Goal: Task Accomplishment & Management: Manage account settings

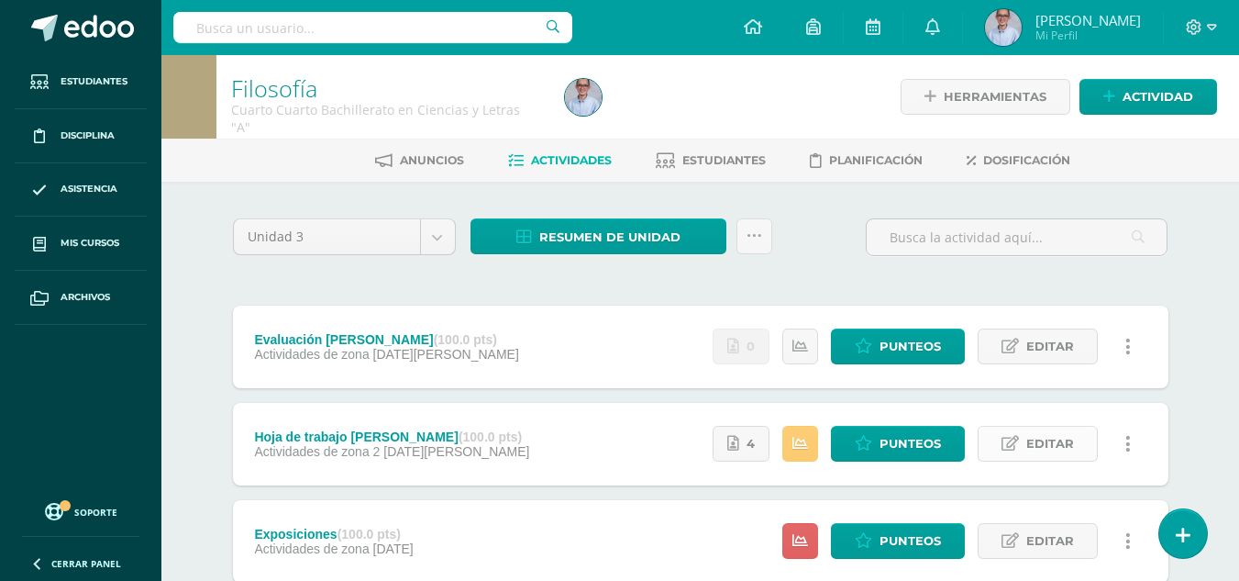
scroll to position [114, 0]
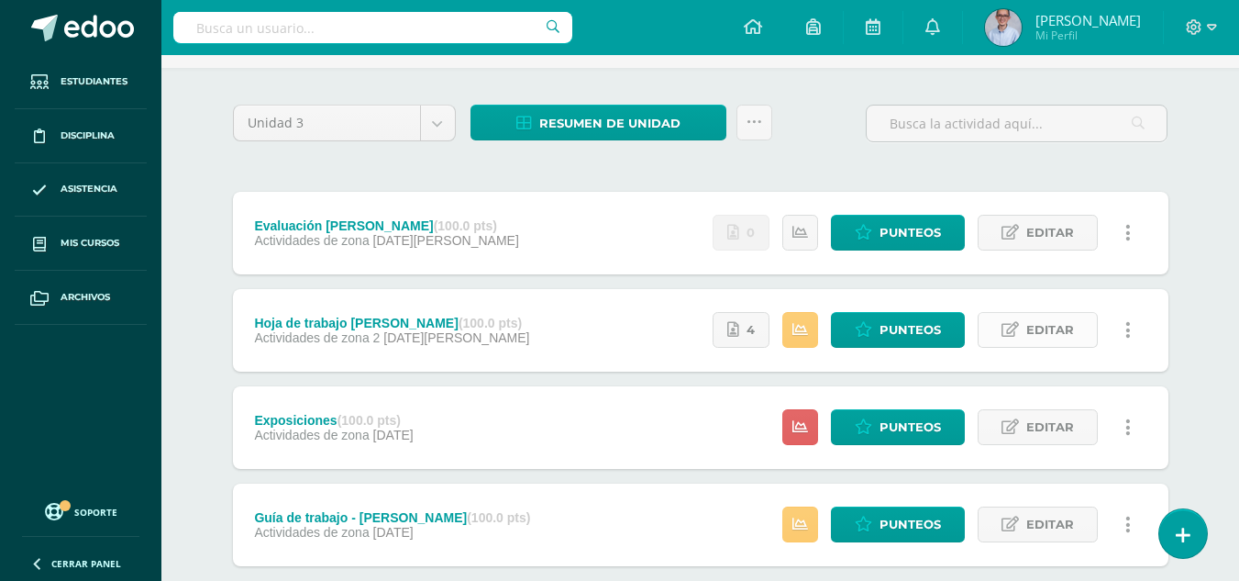
click at [1046, 331] on span "Editar" at bounding box center [1050, 330] width 48 height 34
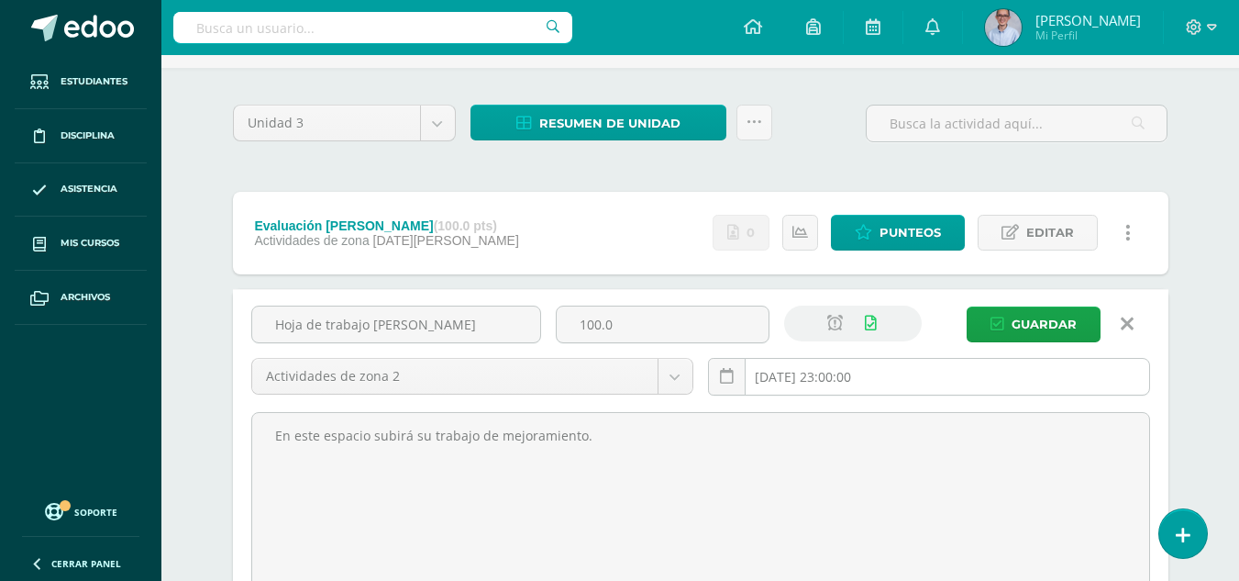
click at [895, 379] on input "2025-08-08 23:00:00" at bounding box center [929, 377] width 440 height 36
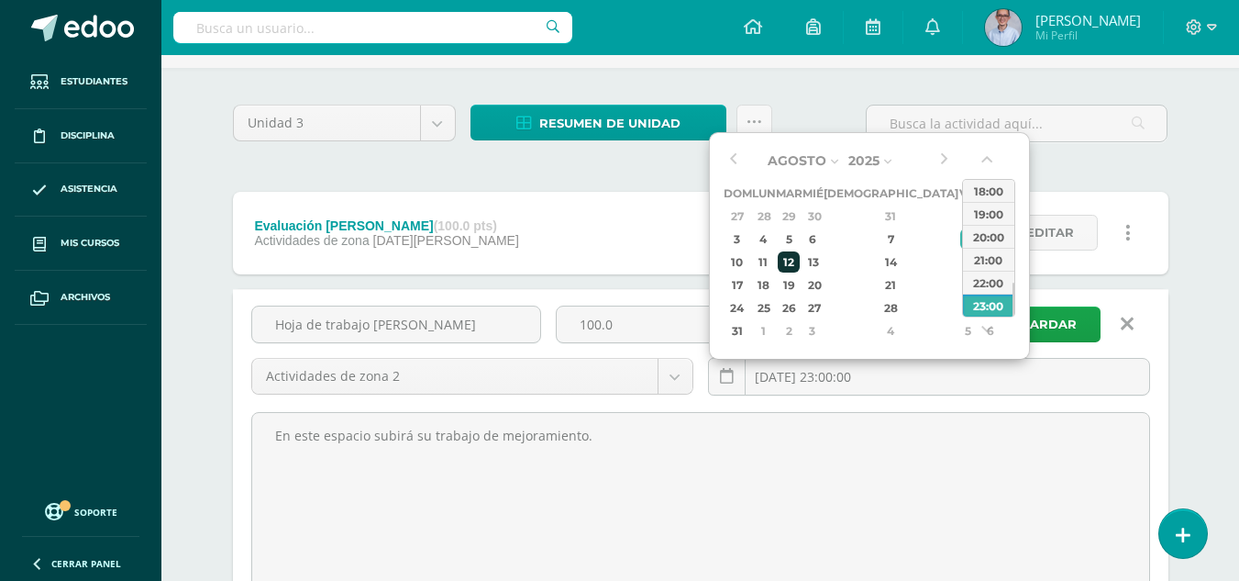
click at [799, 260] on div "12" at bounding box center [788, 261] width 21 height 21
type input "2025-08-12 23:00"
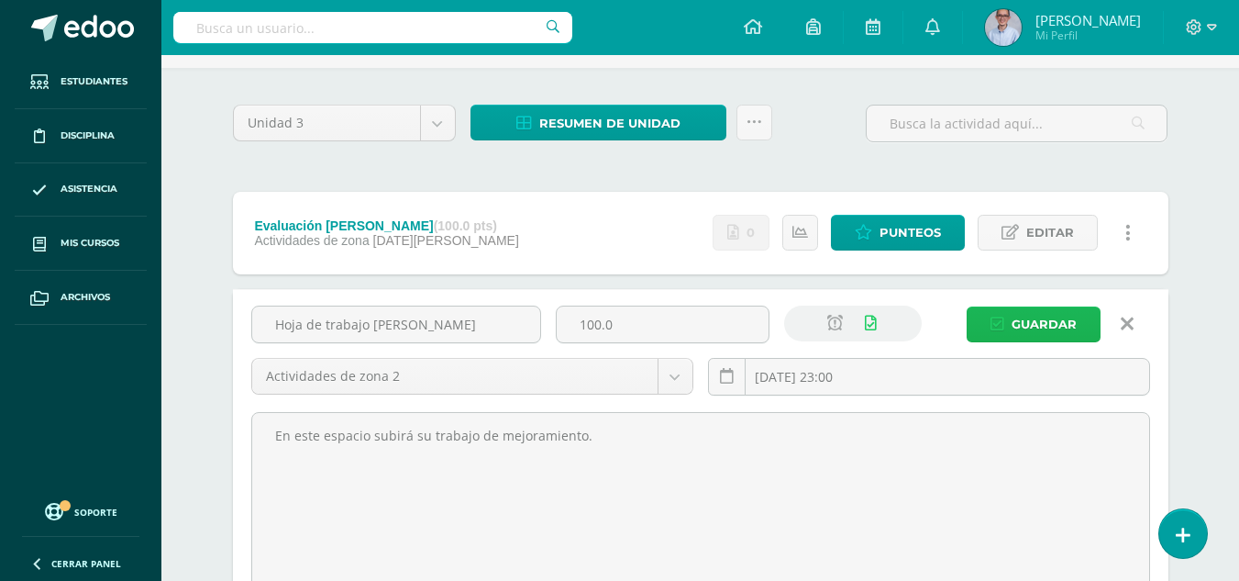
click at [1053, 331] on span "Guardar" at bounding box center [1044, 324] width 65 height 34
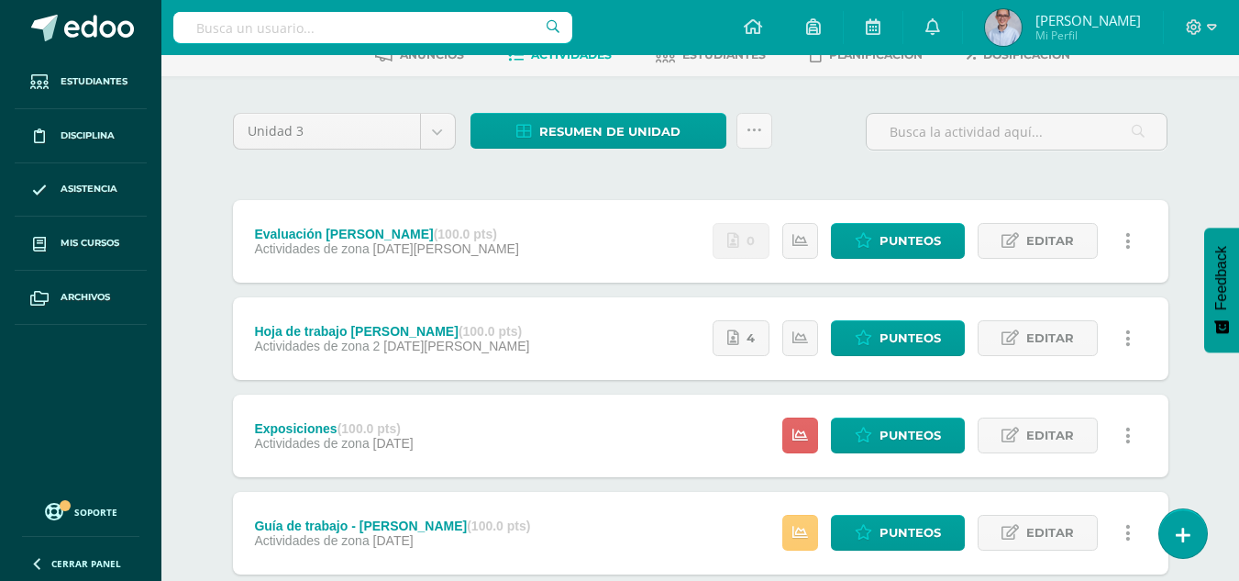
scroll to position [116, 0]
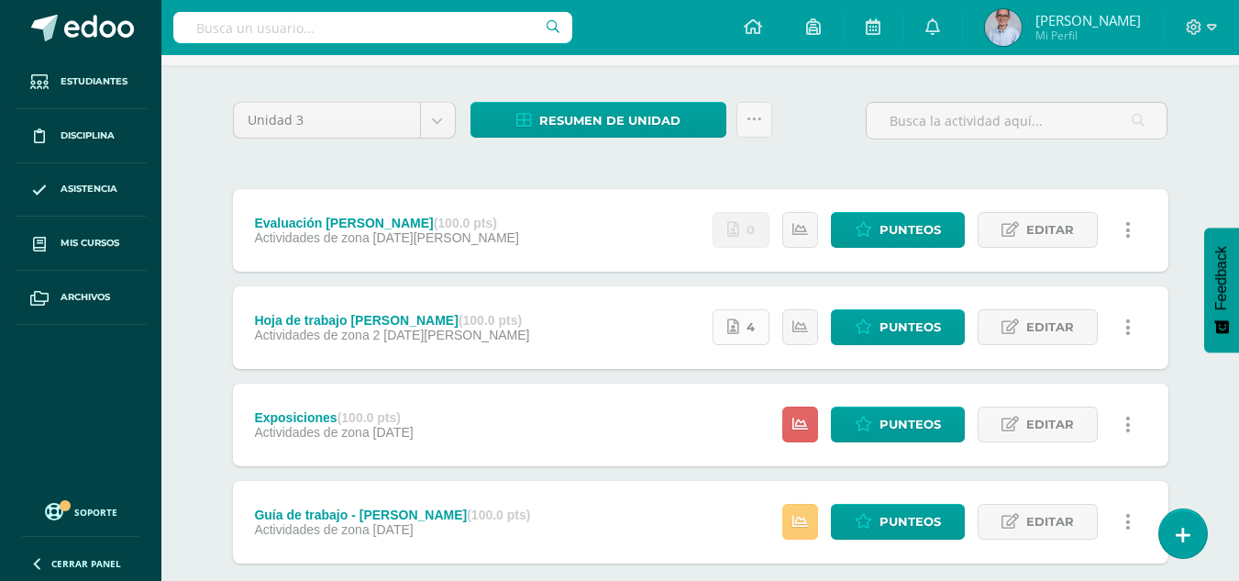
click at [759, 321] on link "4" at bounding box center [741, 327] width 57 height 36
click at [878, 319] on link "Punteos" at bounding box center [898, 327] width 134 height 36
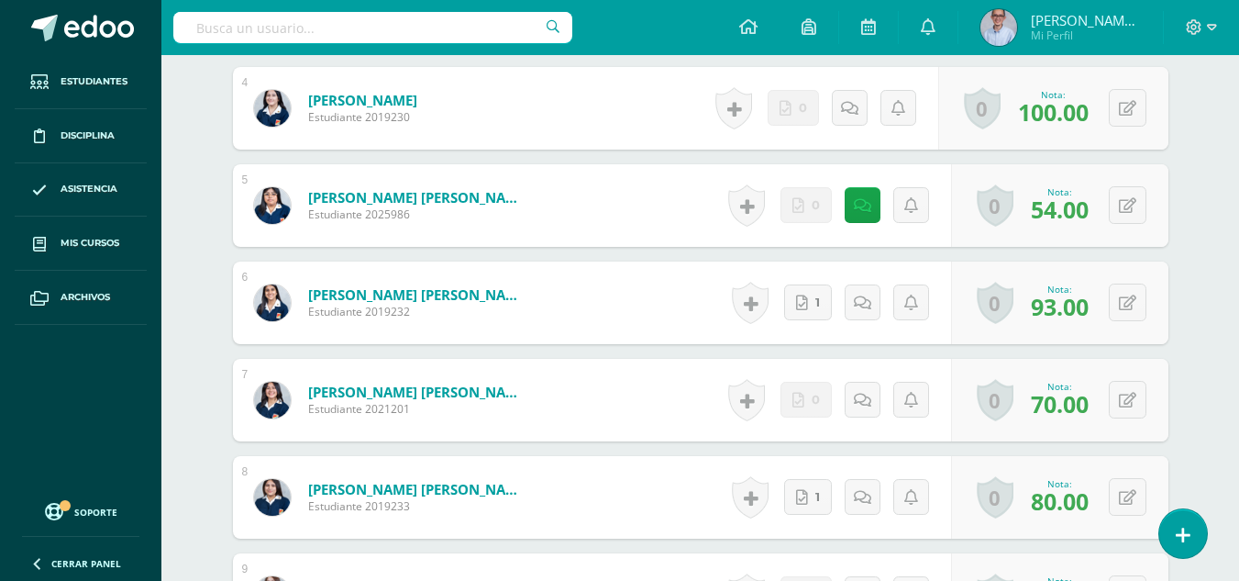
scroll to position [898, 0]
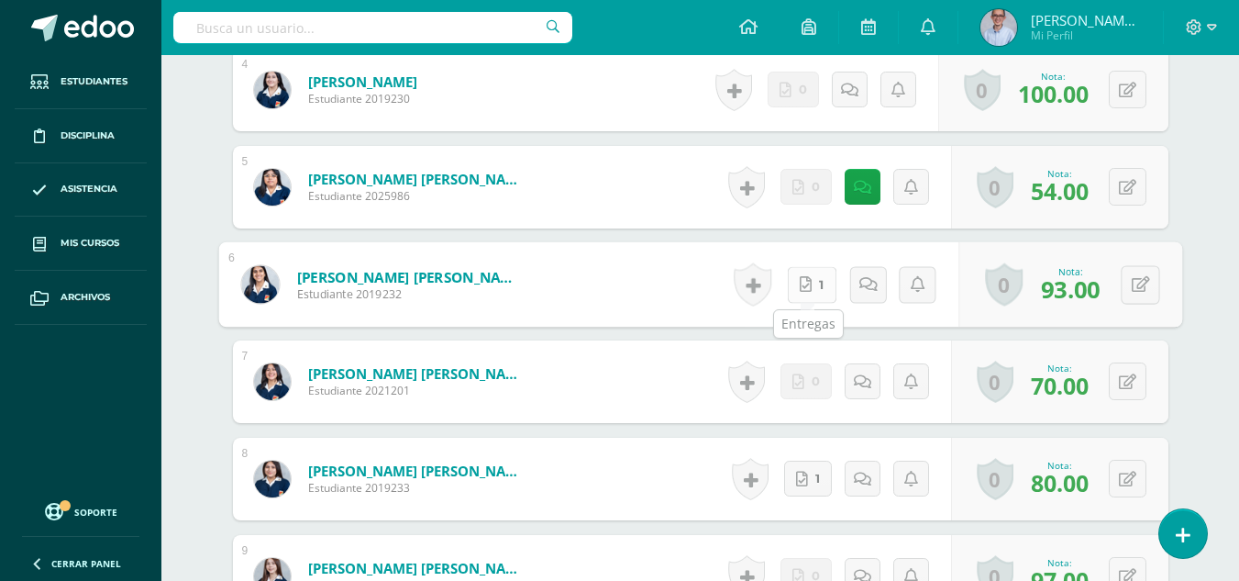
click at [814, 285] on link "1" at bounding box center [812, 284] width 50 height 37
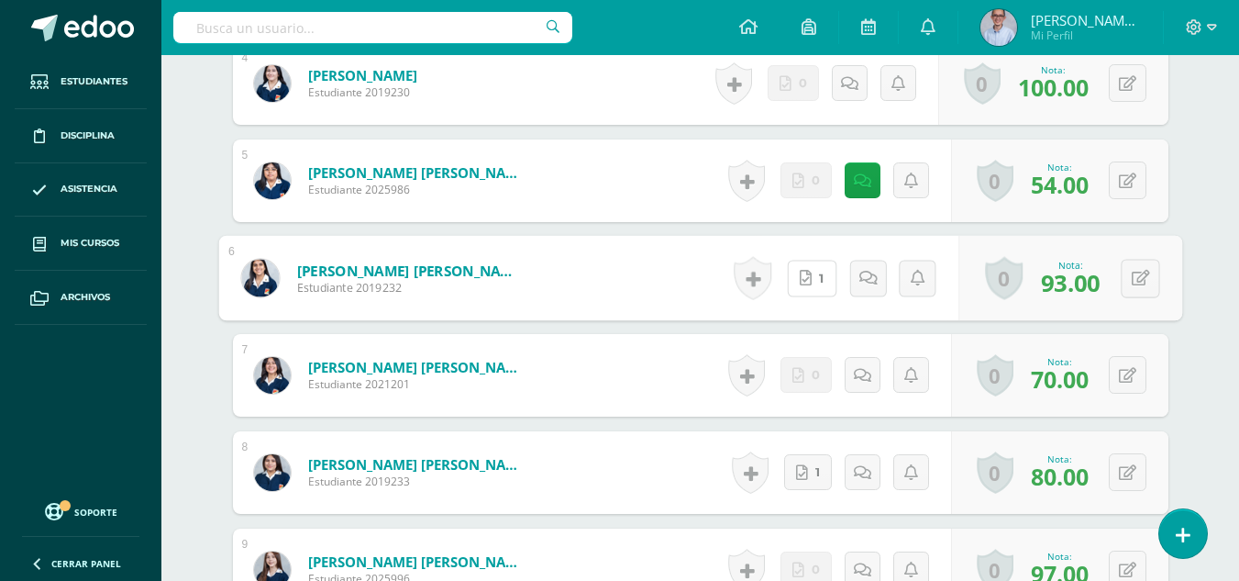
scroll to position [923, 0]
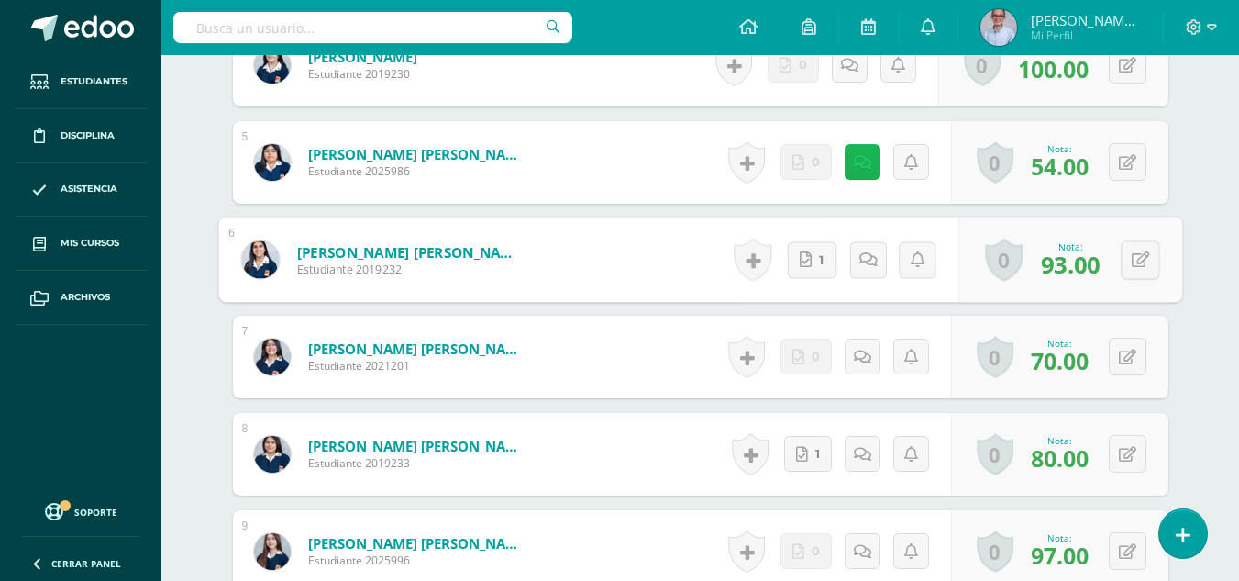
click at [862, 161] on icon at bounding box center [862, 163] width 17 height 16
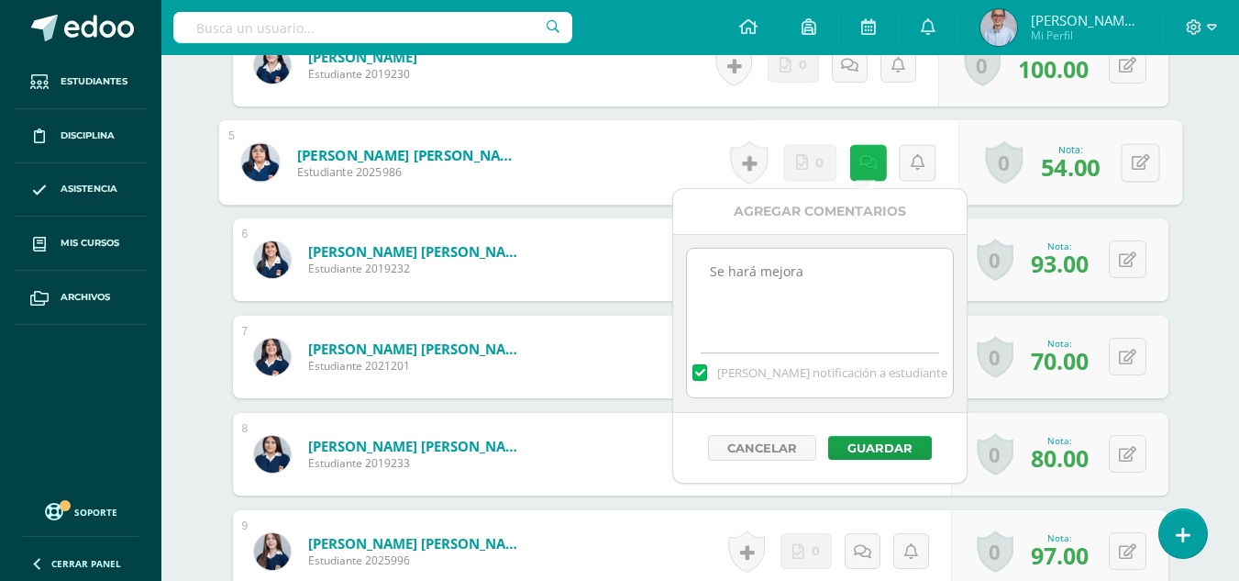
click at [863, 161] on icon at bounding box center [868, 162] width 18 height 16
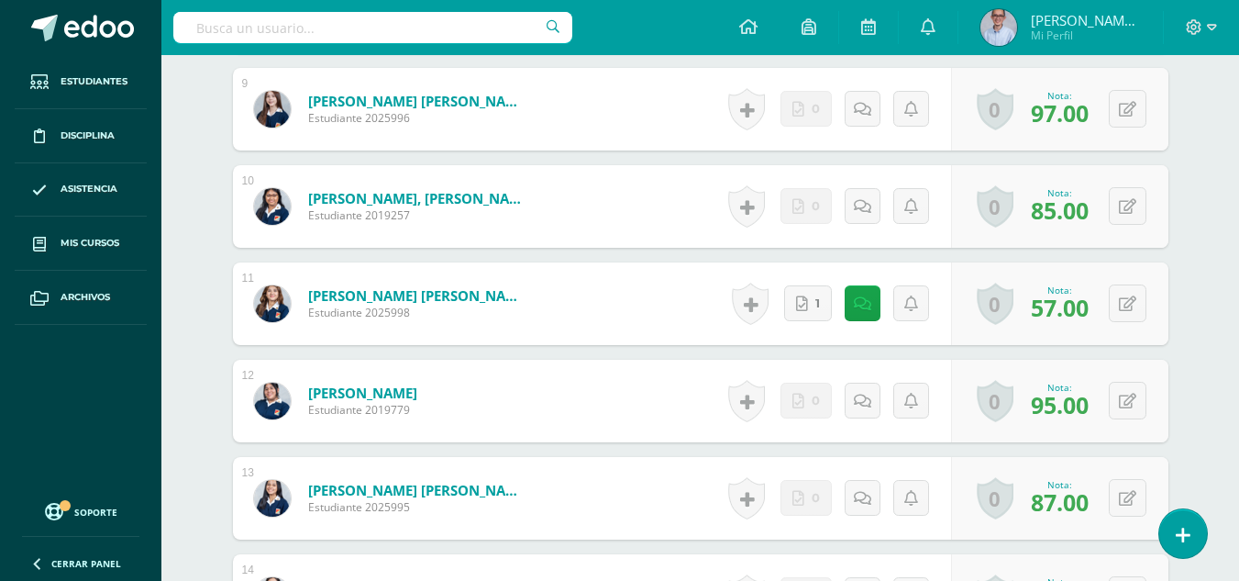
scroll to position [1426, 0]
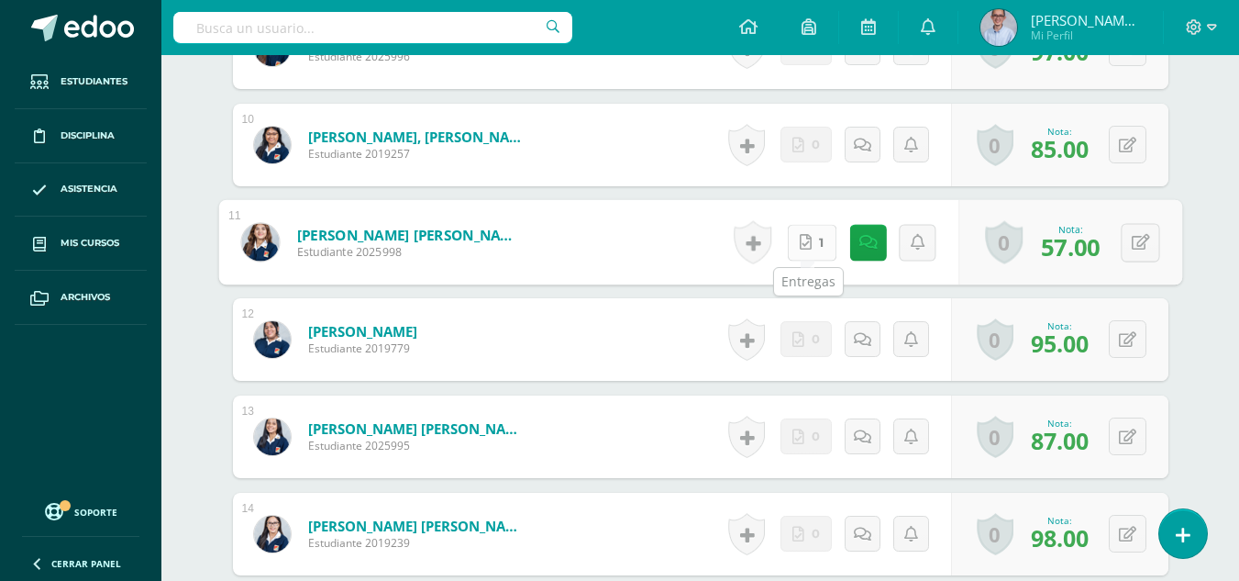
click at [810, 243] on link "1" at bounding box center [812, 242] width 50 height 37
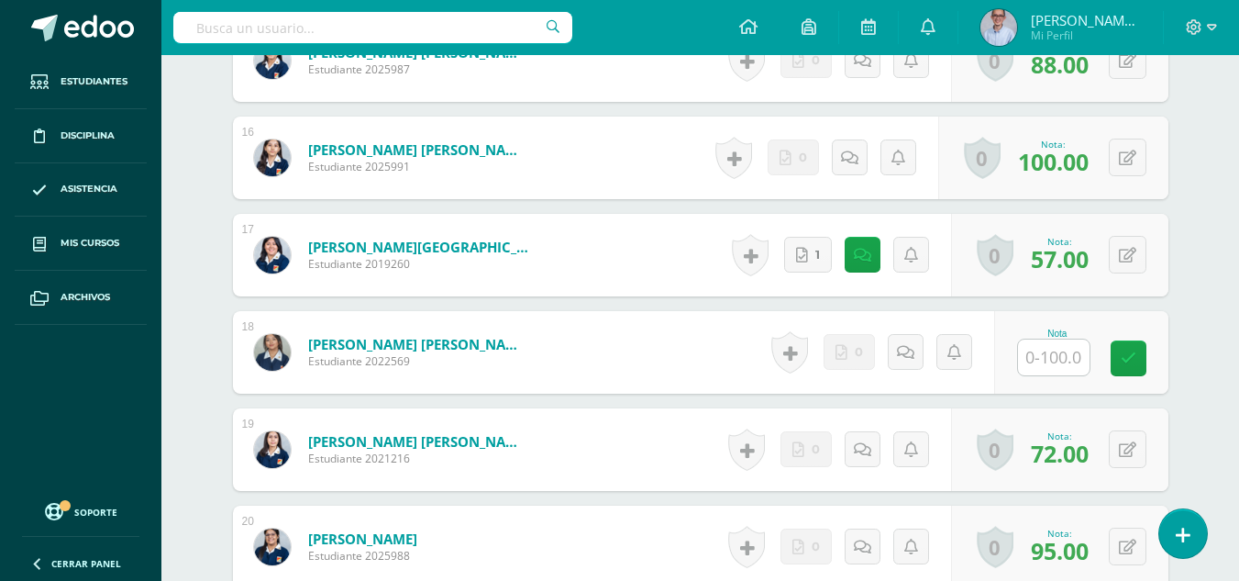
scroll to position [2053, 0]
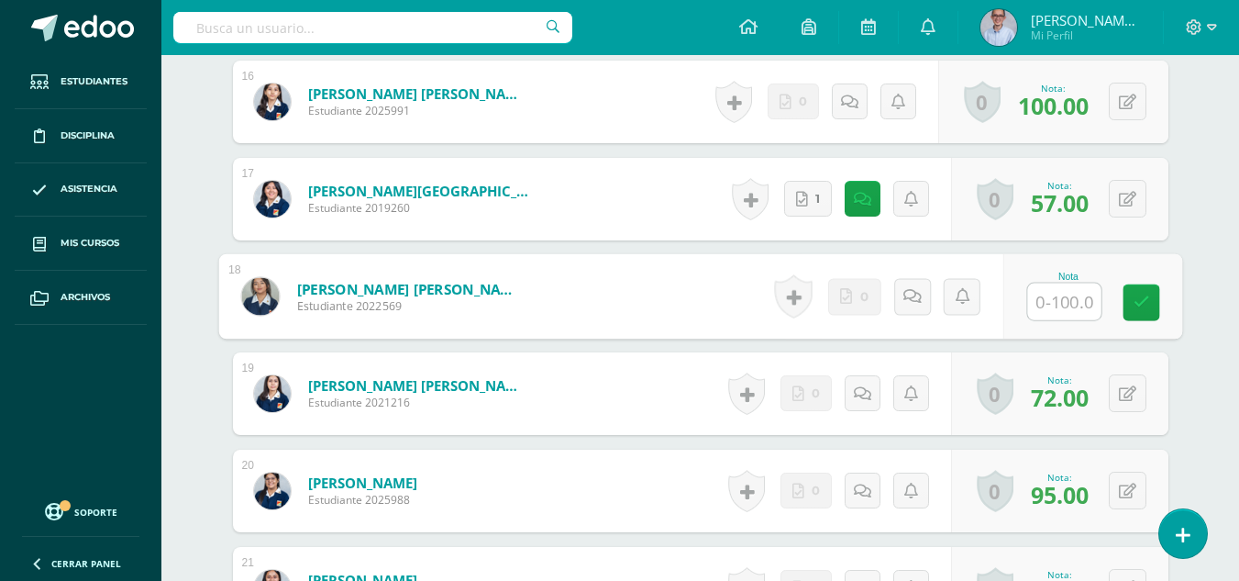
click at [1053, 303] on input "text" at bounding box center [1063, 301] width 73 height 37
type input "100"
click at [1133, 301] on icon at bounding box center [1141, 302] width 17 height 16
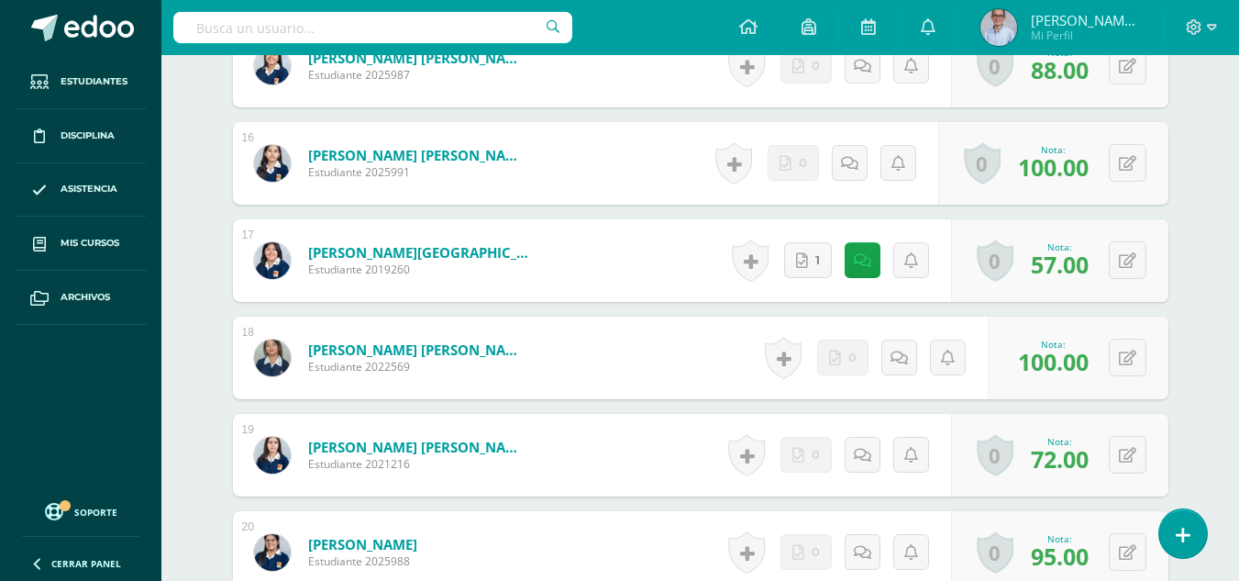
scroll to position [1985, 0]
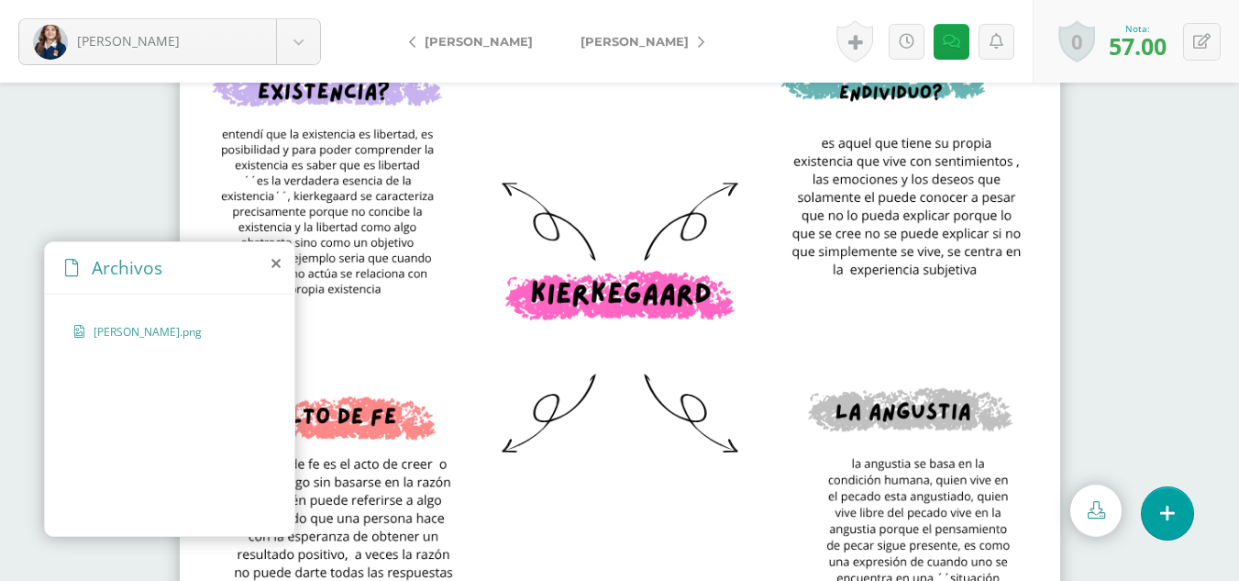
scroll to position [7, 0]
click at [277, 266] on icon at bounding box center [275, 263] width 9 height 15
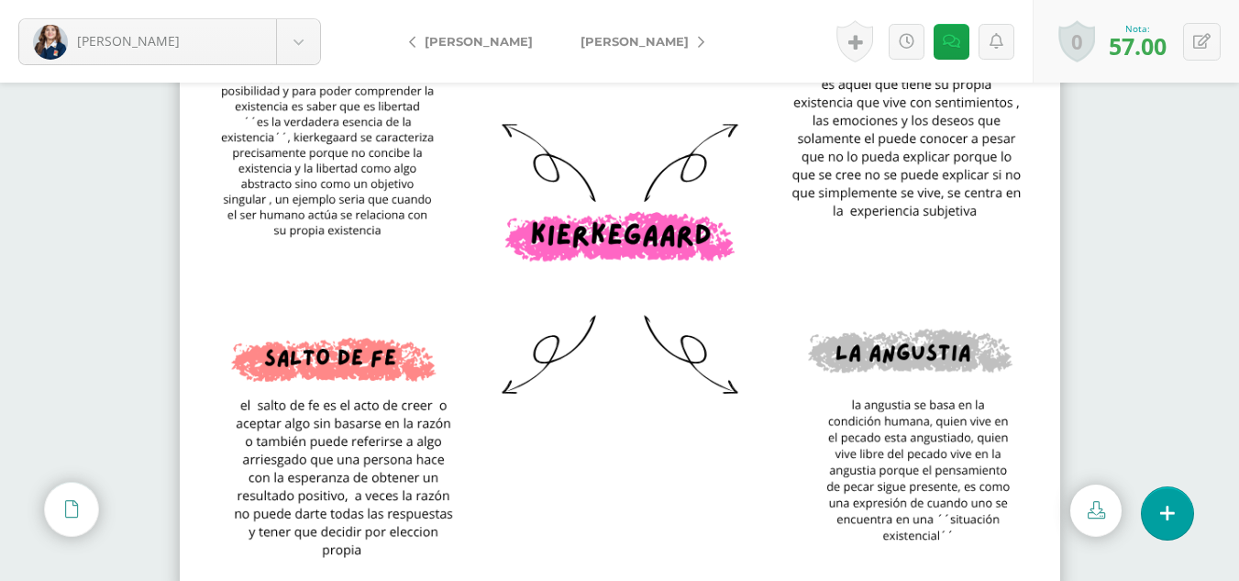
scroll to position [66, 0]
